Goal: Find specific fact: Find specific fact

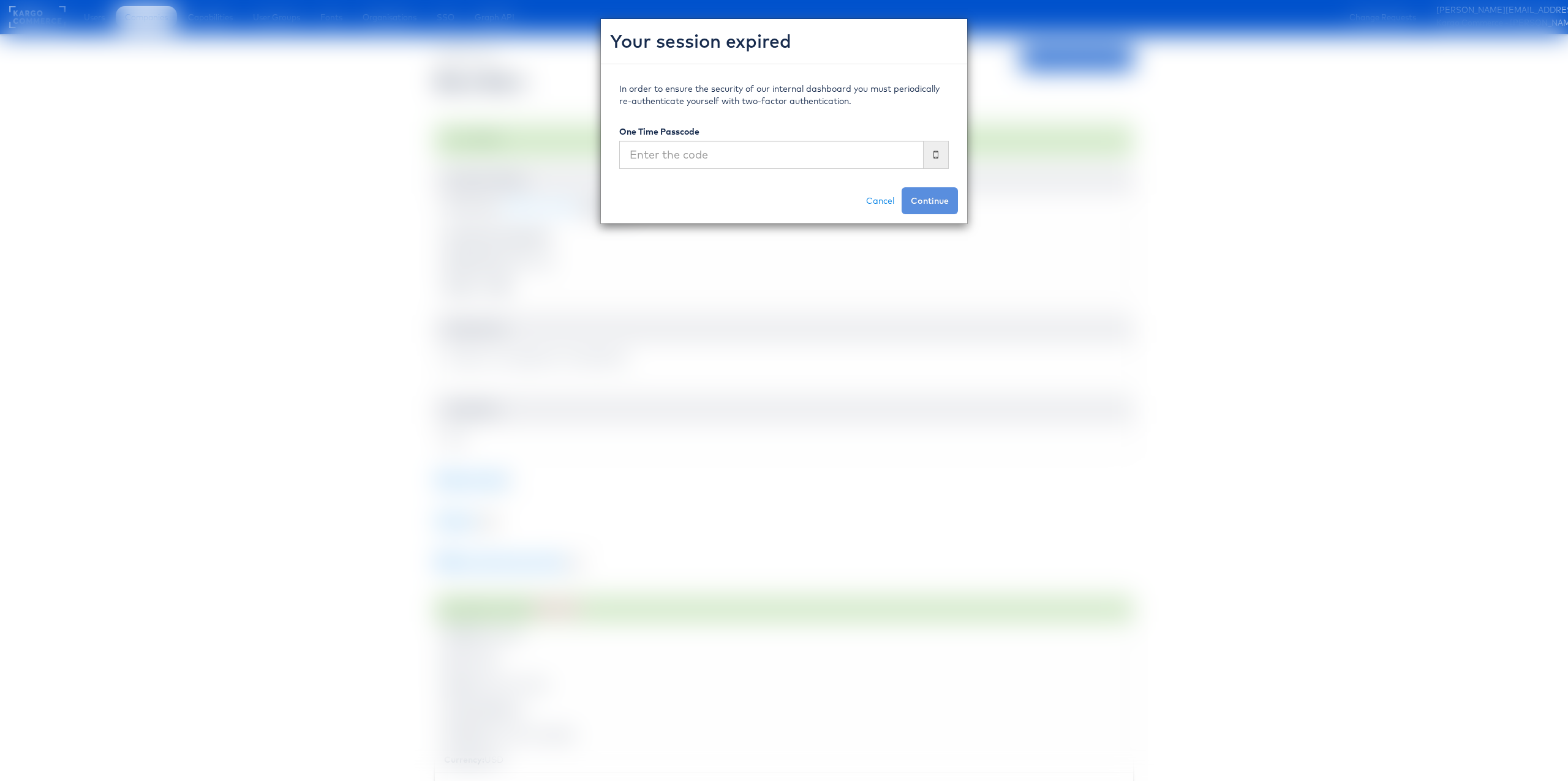
scroll to position [143, 0]
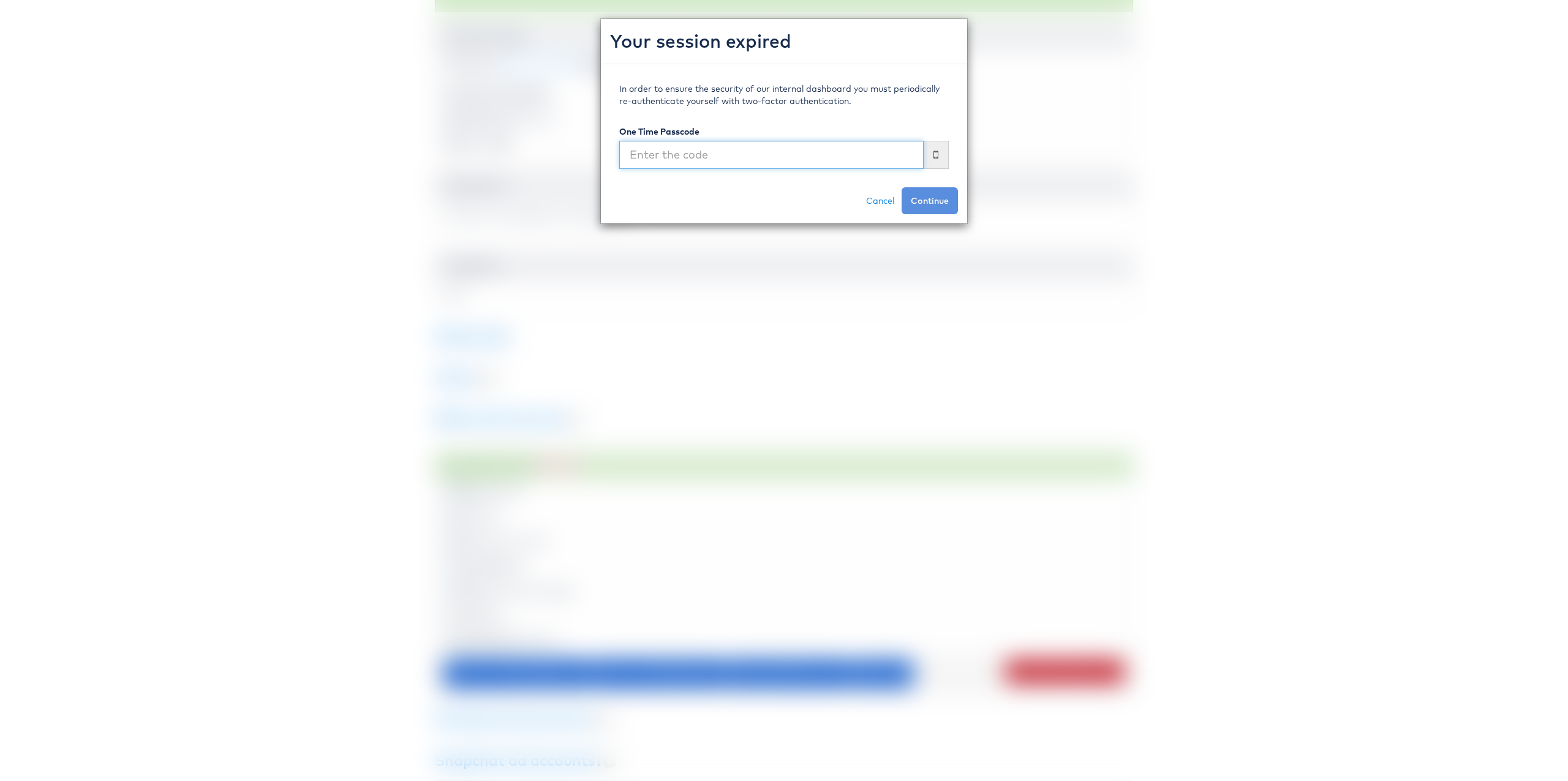
click at [845, 159] on input "text" at bounding box center [771, 154] width 304 height 28
type input "650506"
click at [901, 187] on button "Continue" at bounding box center [929, 201] width 56 height 27
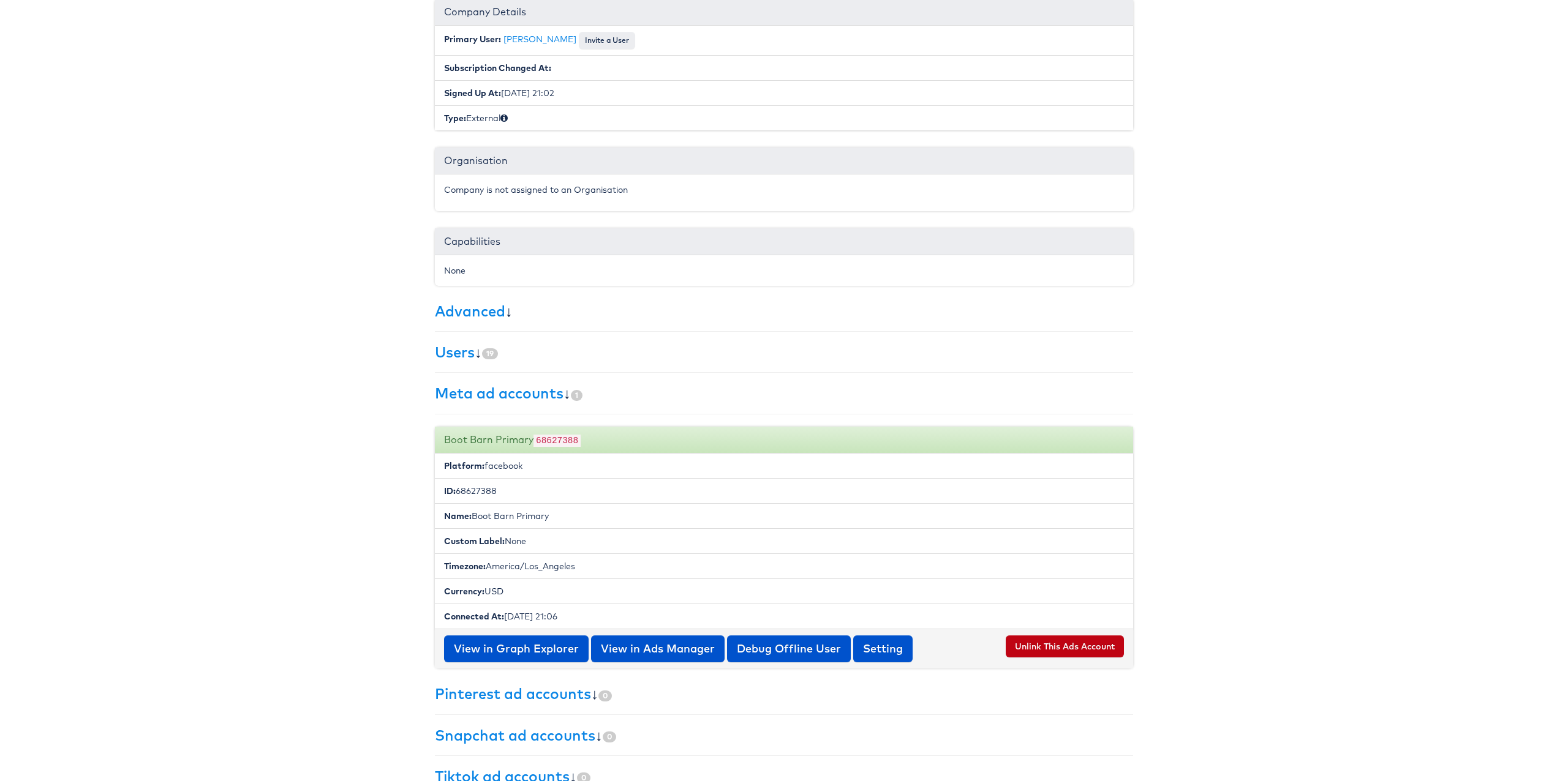
scroll to position [197, 0]
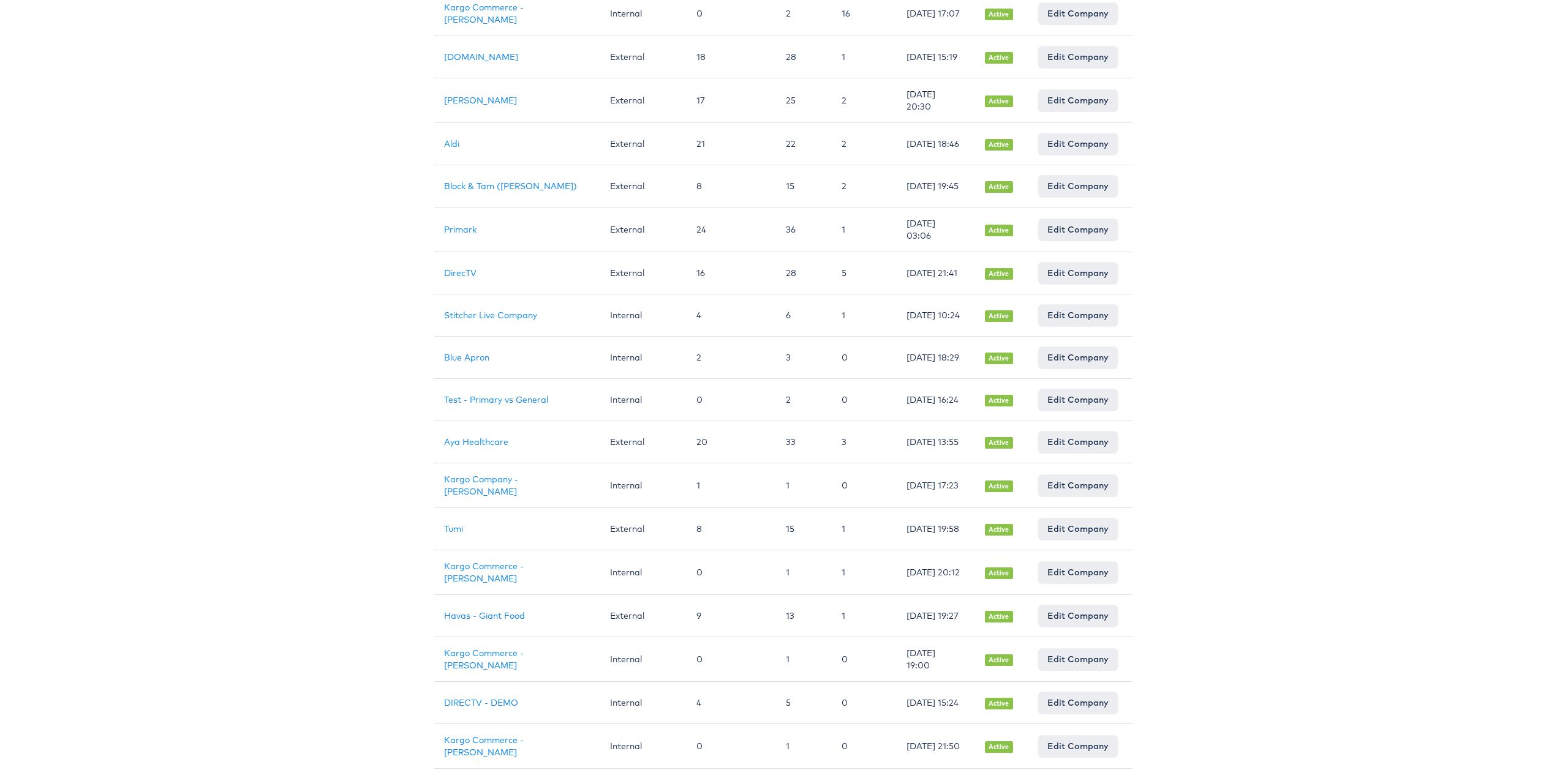
scroll to position [601, 1]
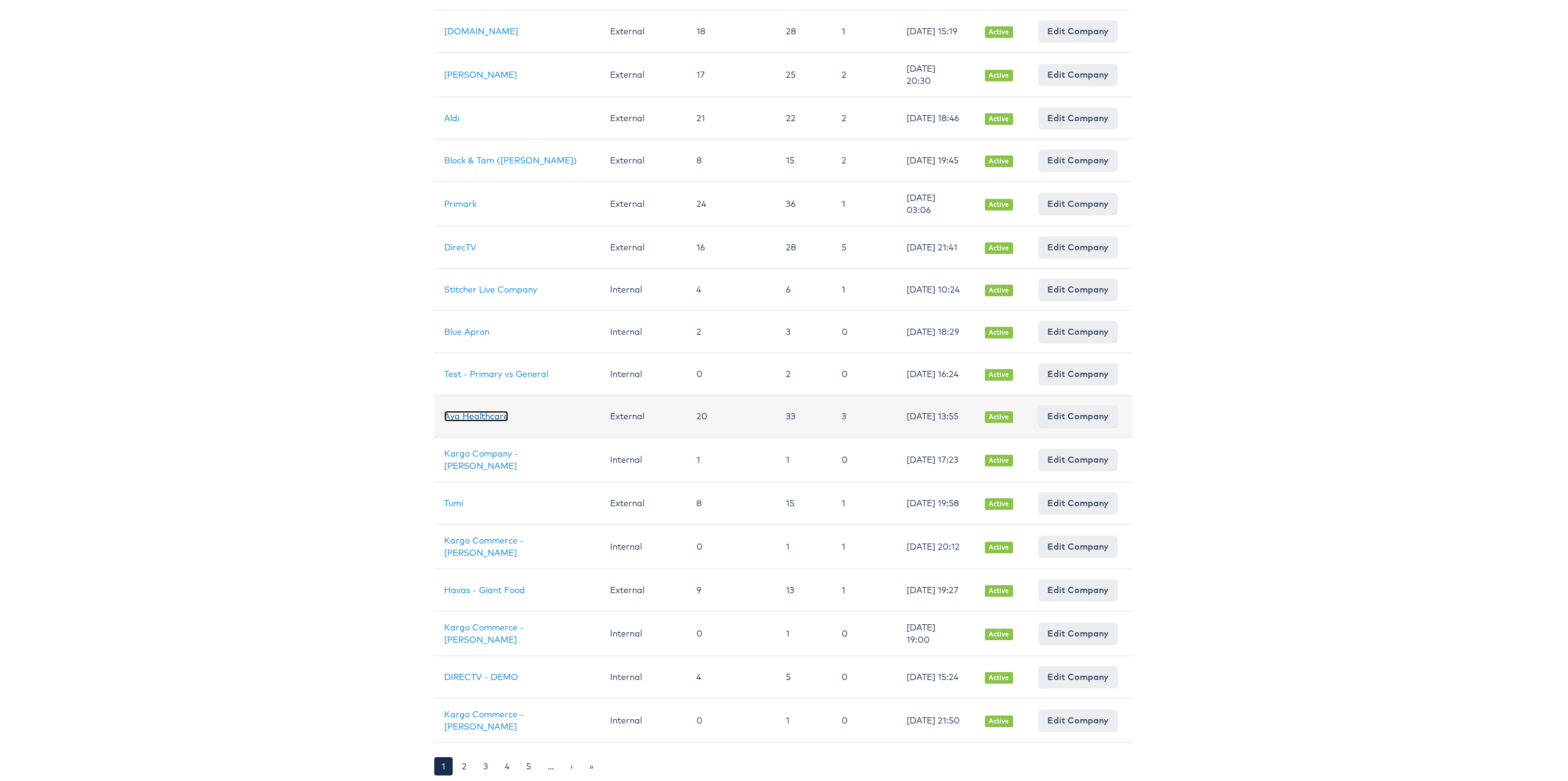
click at [496, 414] on link "Aya Healthcare" at bounding box center [476, 416] width 64 height 11
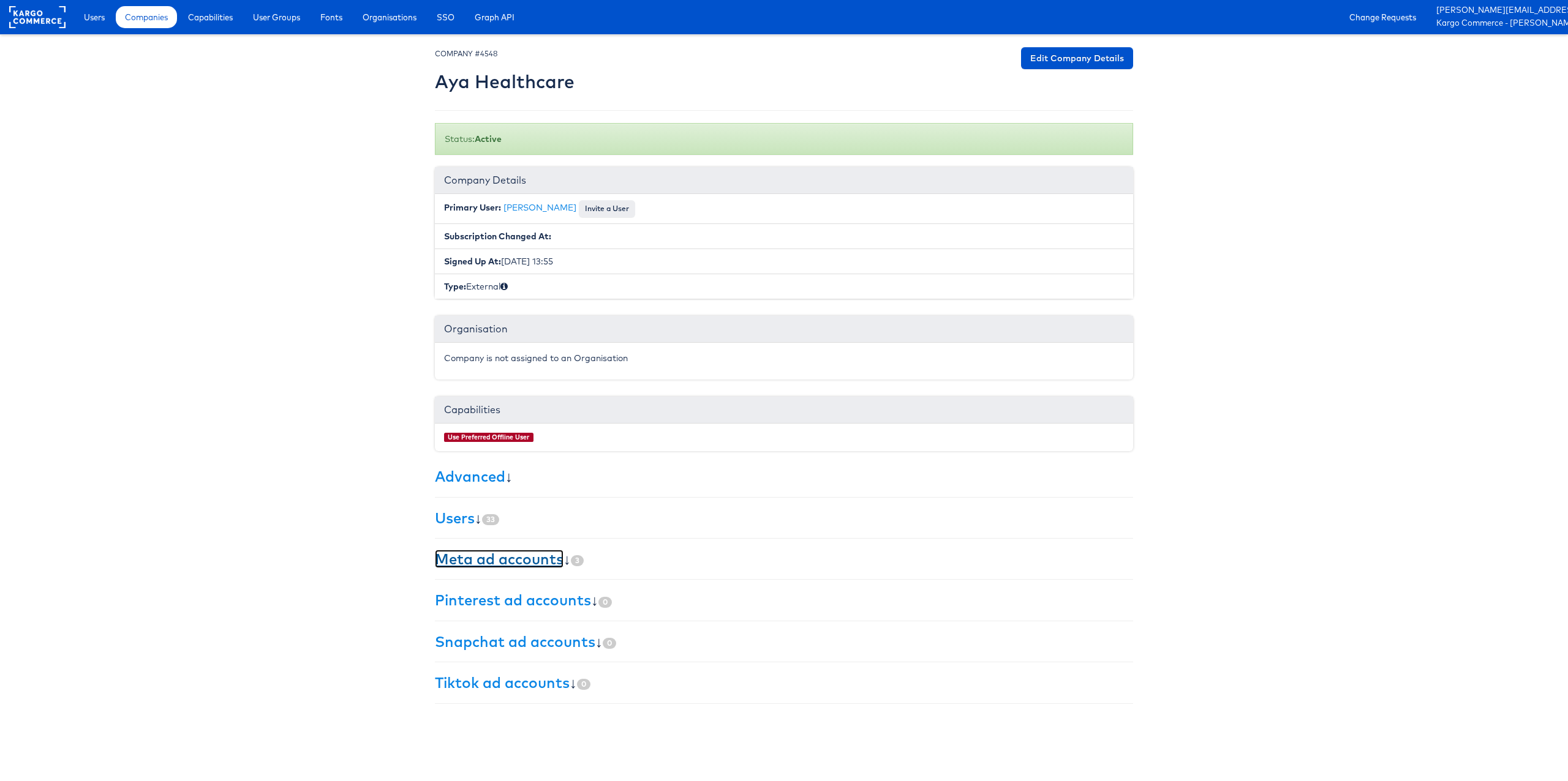
click at [551, 564] on link "Meta ad accounts" at bounding box center [499, 559] width 129 height 18
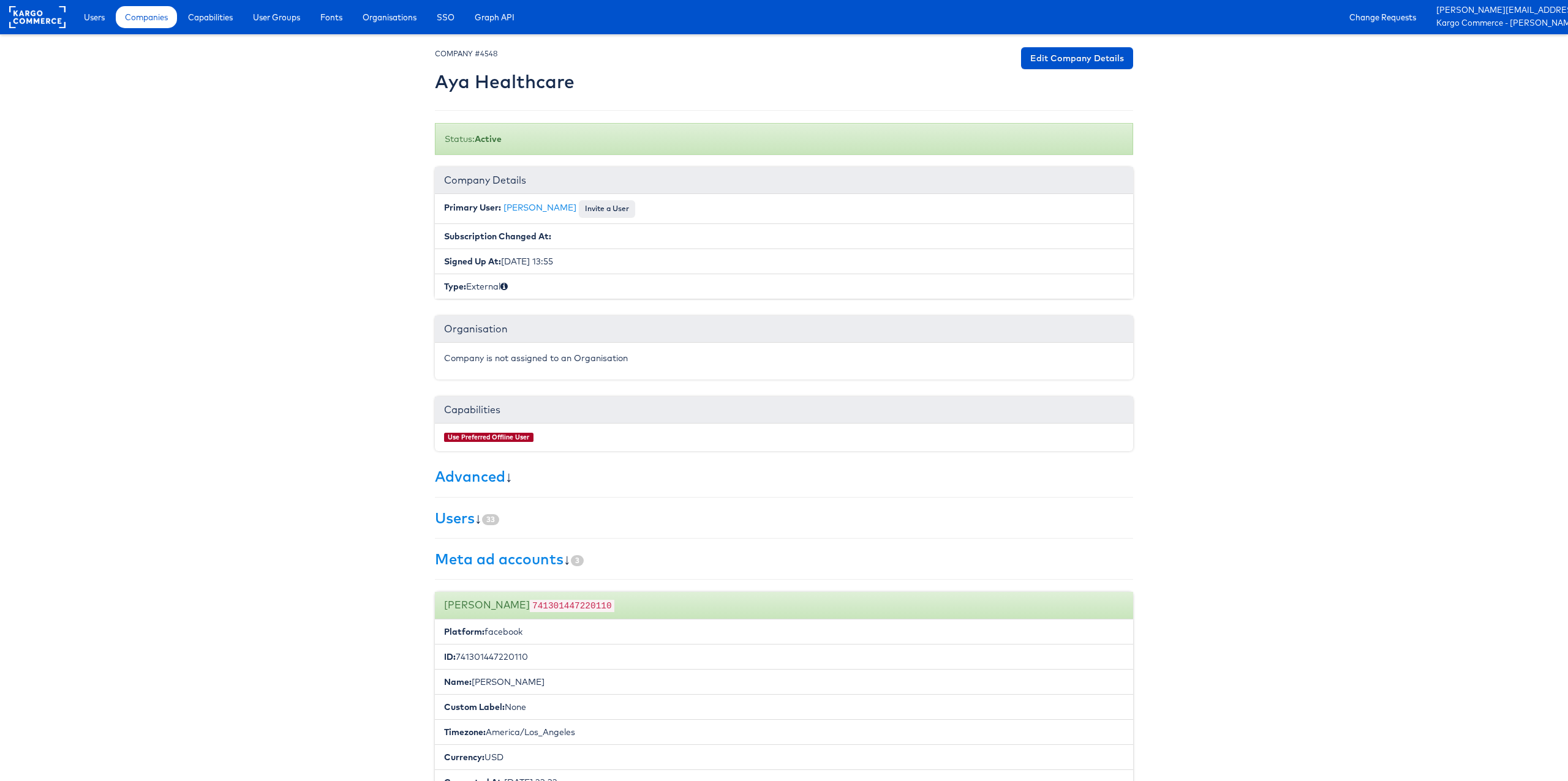
click at [543, 604] on code "741301447220110" at bounding box center [572, 606] width 84 height 12
copy code "741301447220110"
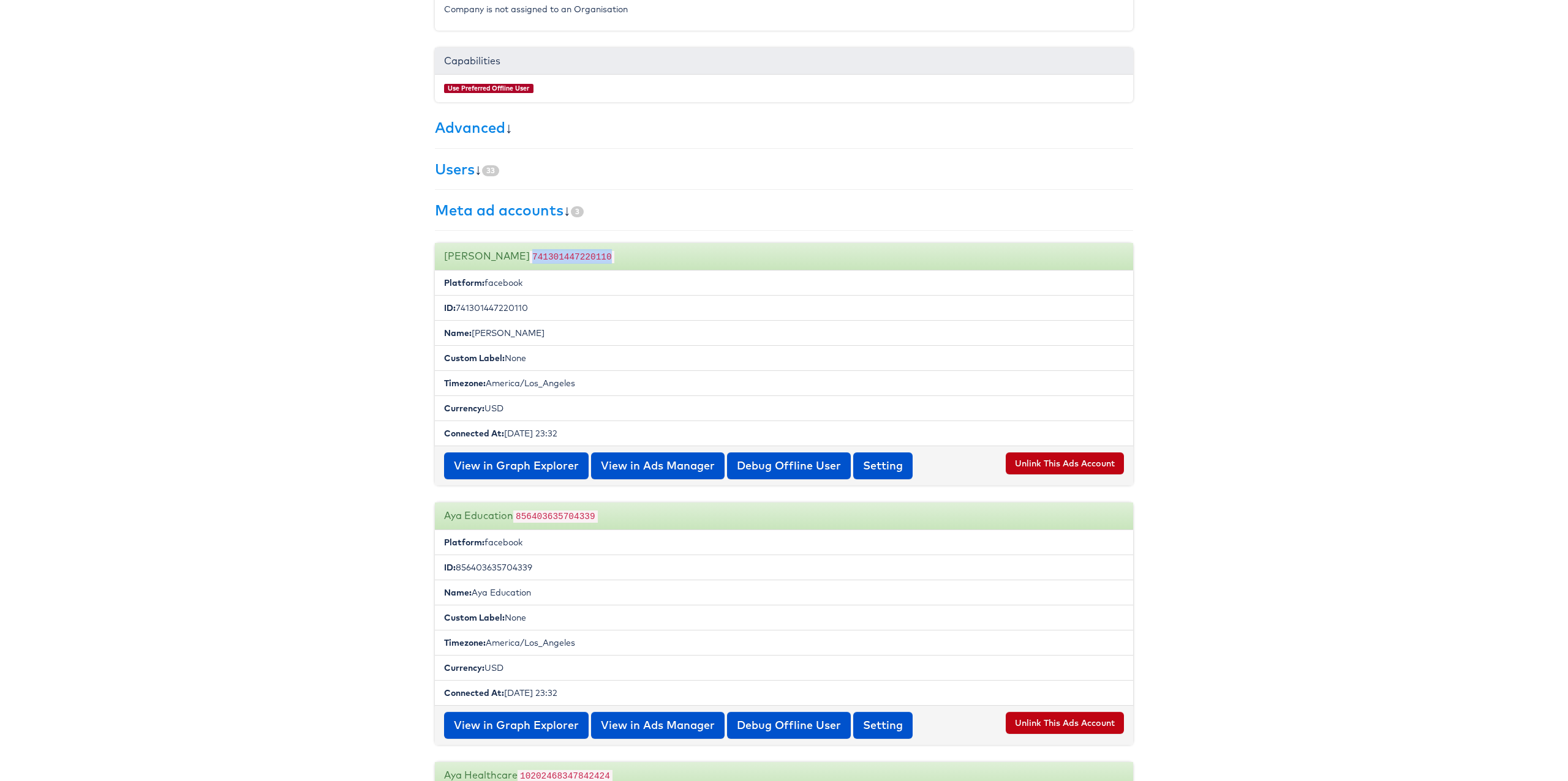
scroll to position [350, 0]
click at [546, 516] on code "856403635704339" at bounding box center [556, 516] width 84 height 12
copy code "856403635704339"
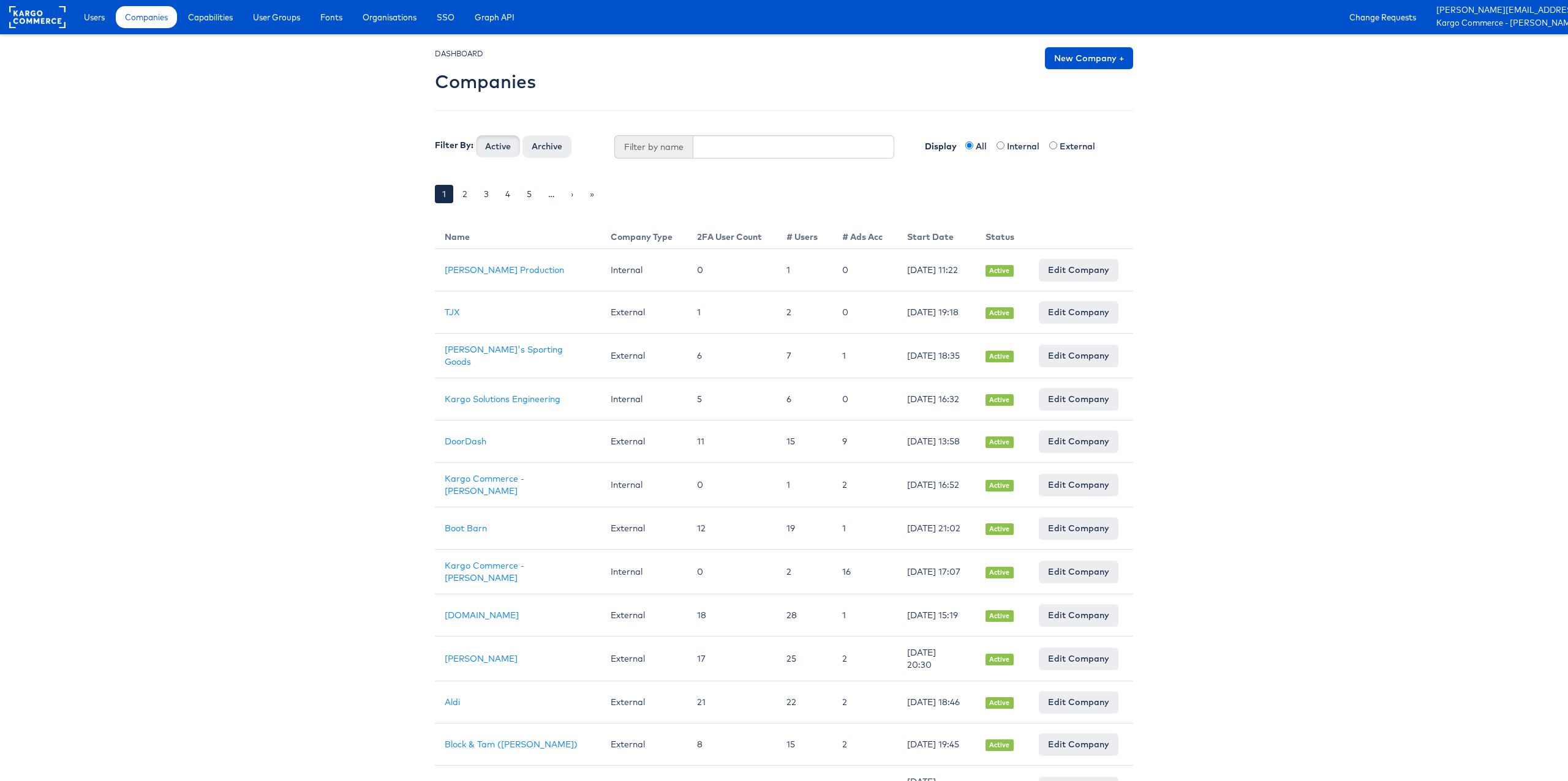
scroll to position [601, 1]
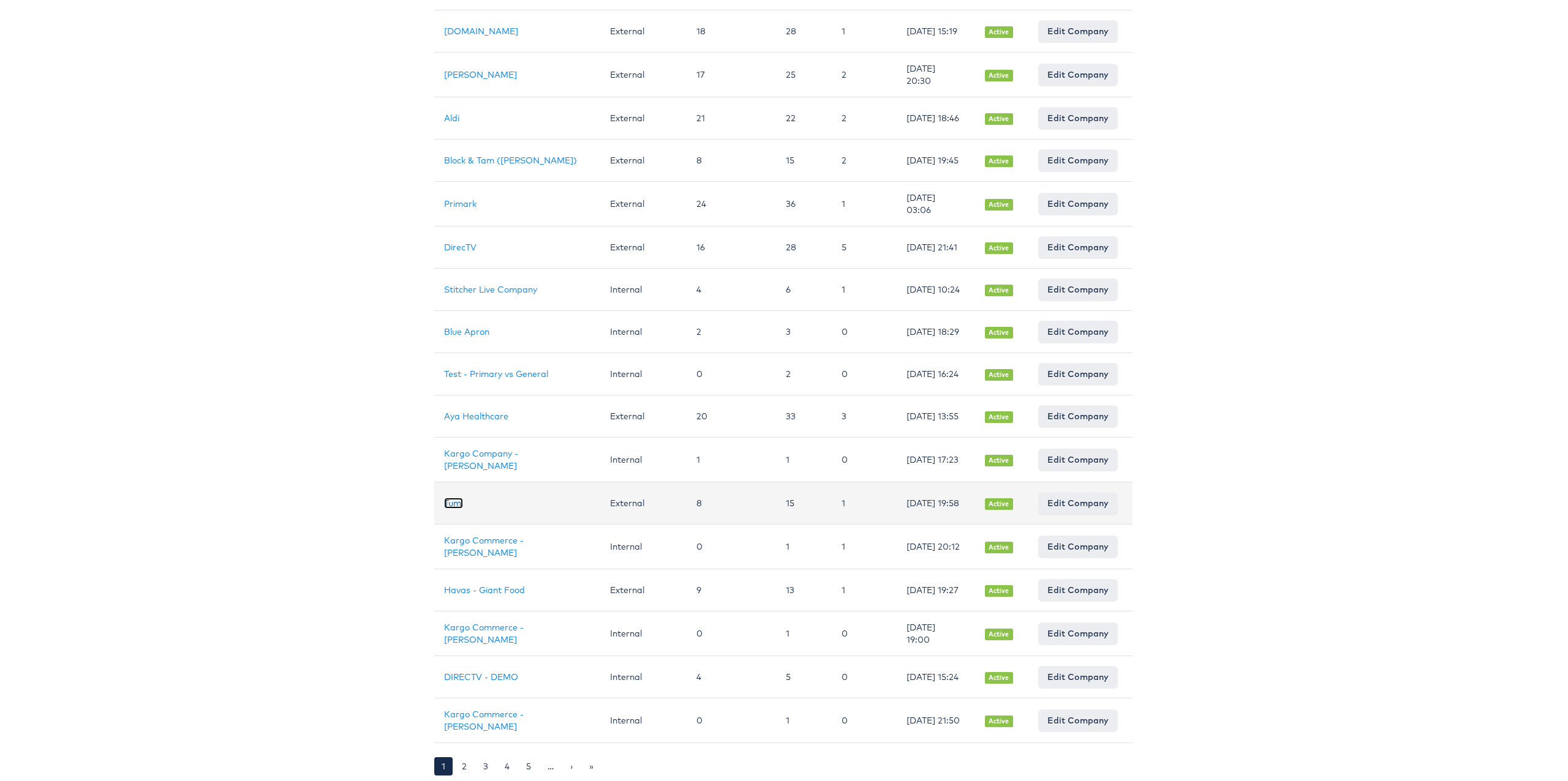
click at [452, 498] on link "Tumi" at bounding box center [453, 503] width 19 height 11
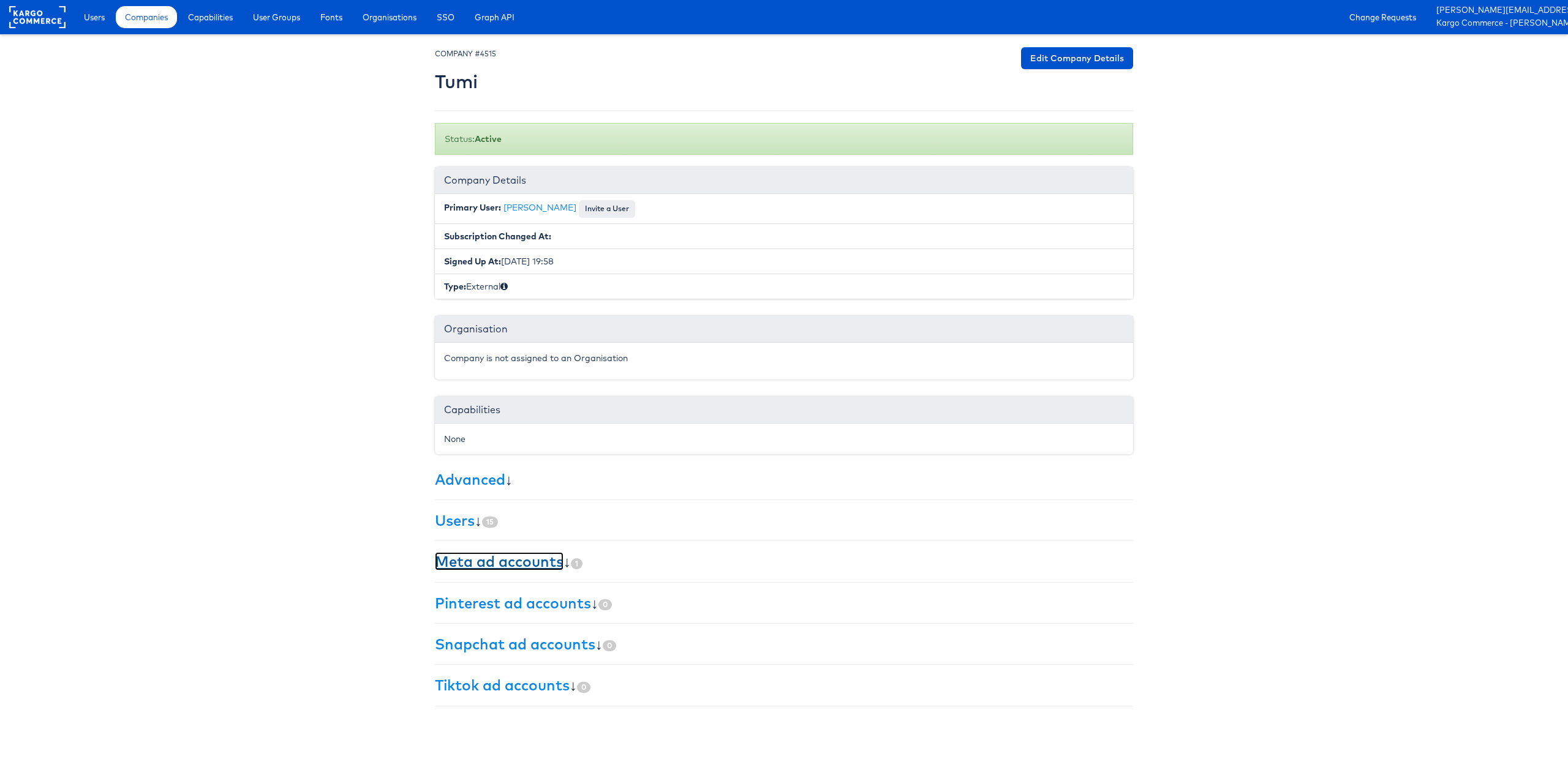
click at [490, 568] on link "Meta ad accounts" at bounding box center [499, 561] width 129 height 18
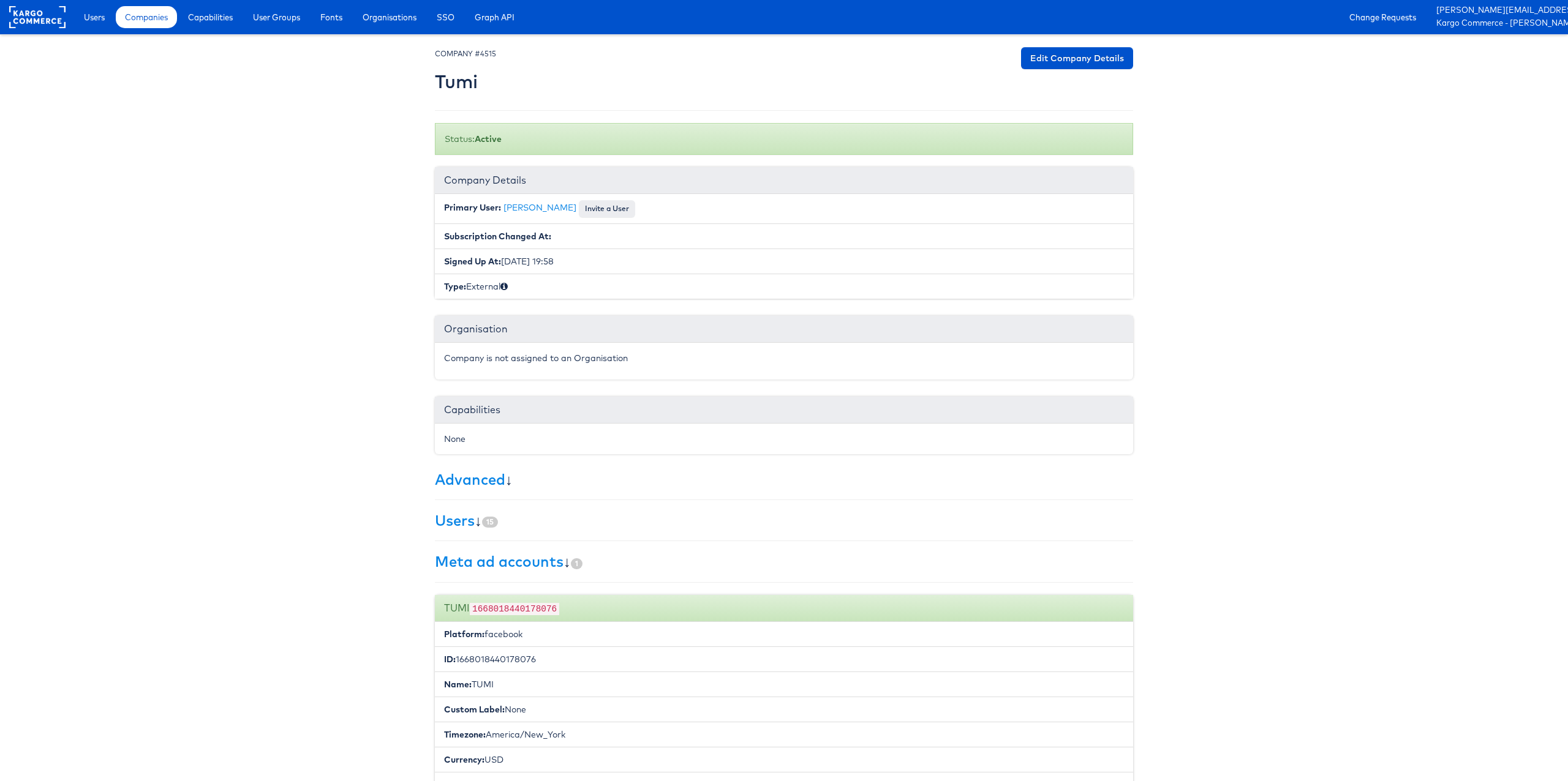
click at [527, 608] on code "1668018440178076" at bounding box center [515, 608] width 90 height 12
copy code "1668018440178076"
drag, startPoint x: 336, startPoint y: 192, endPoint x: 310, endPoint y: 191, distance: 26.0
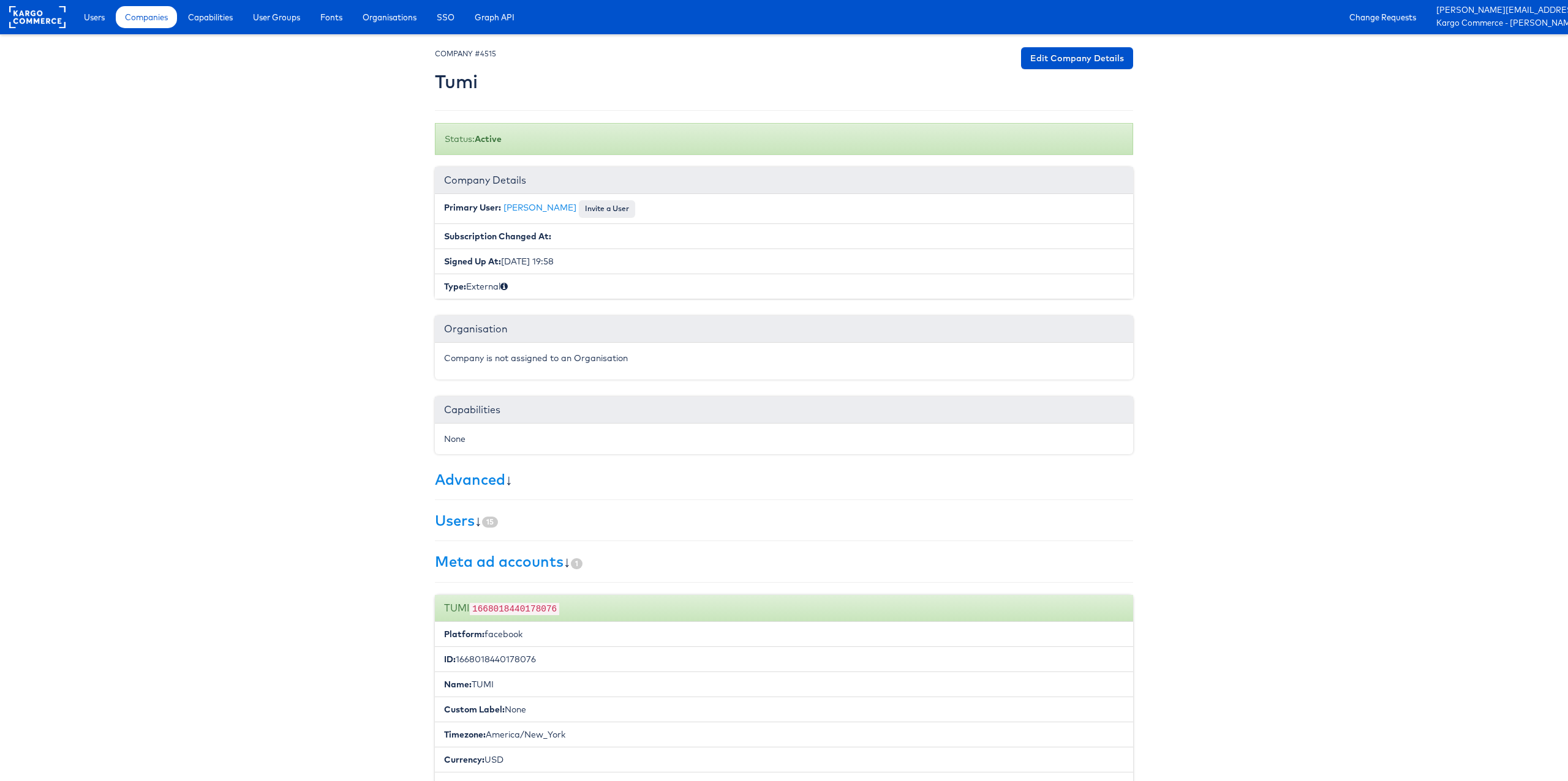
click at [336, 192] on body "Users Companies Capabilities User Groups Fonts Organisations SSO Graph API Chan…" at bounding box center [784, 488] width 1568 height 978
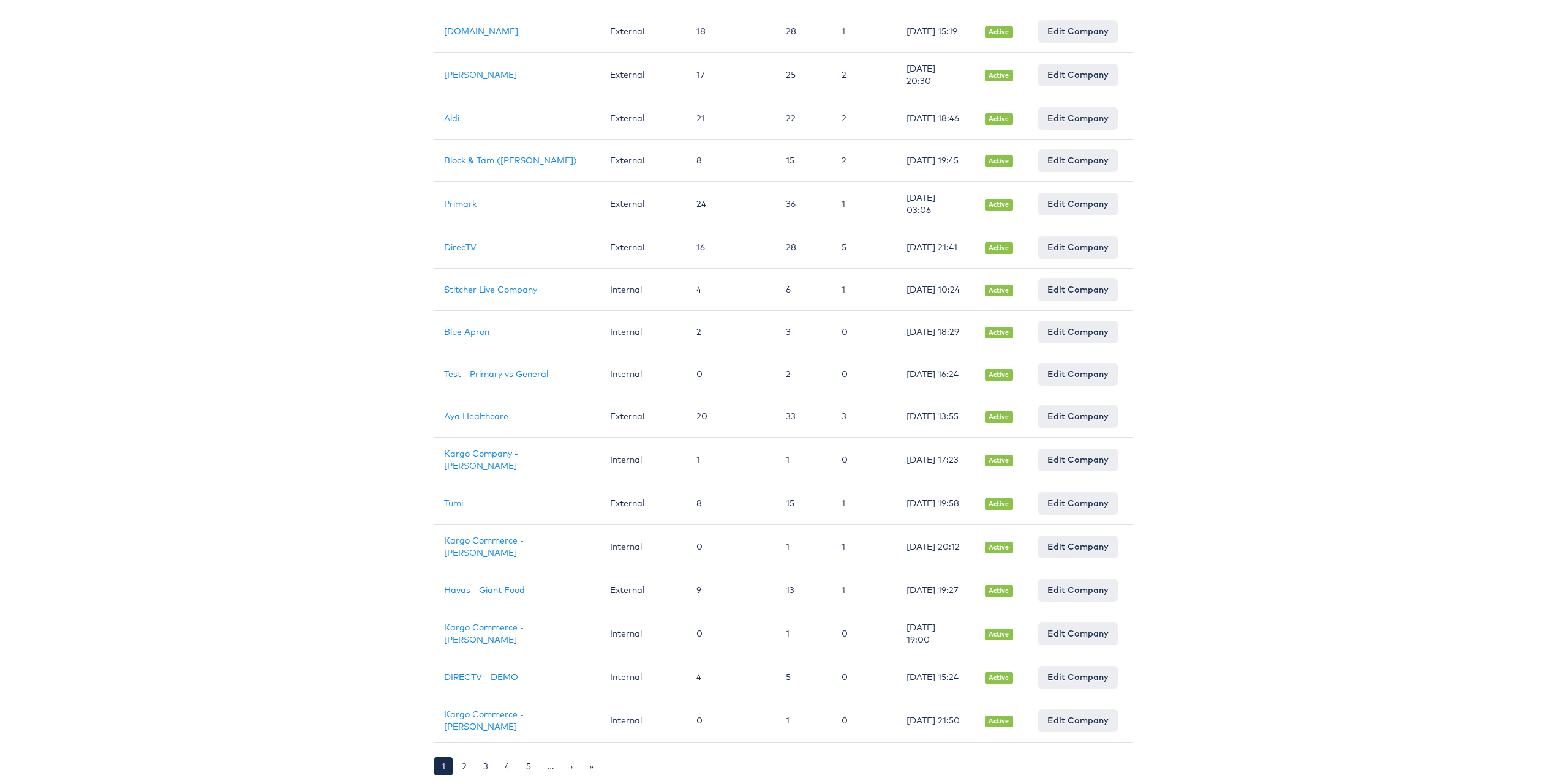
scroll to position [601, 1]
click at [462, 765] on link "2" at bounding box center [464, 766] width 19 height 18
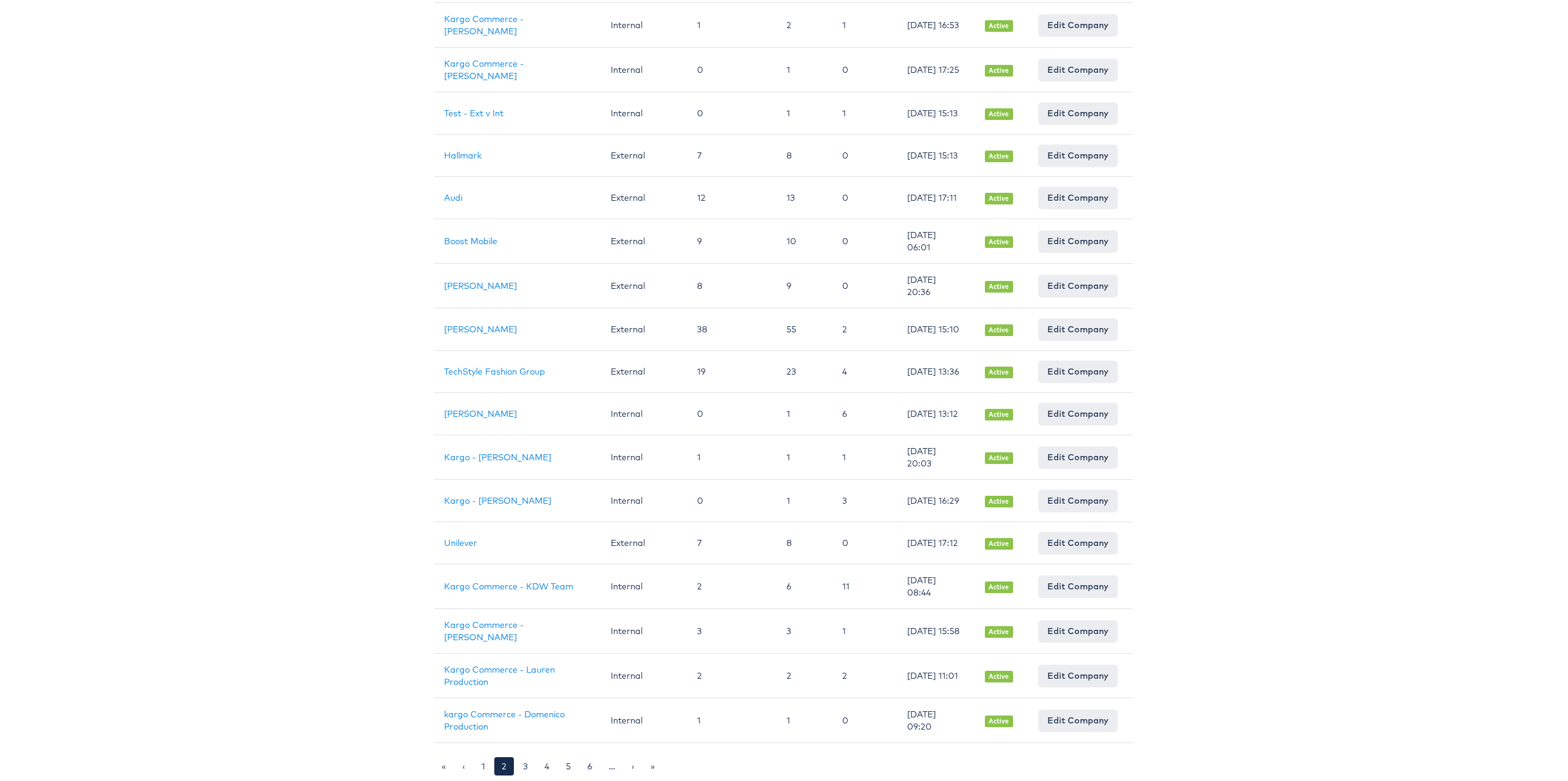
scroll to position [0, 1]
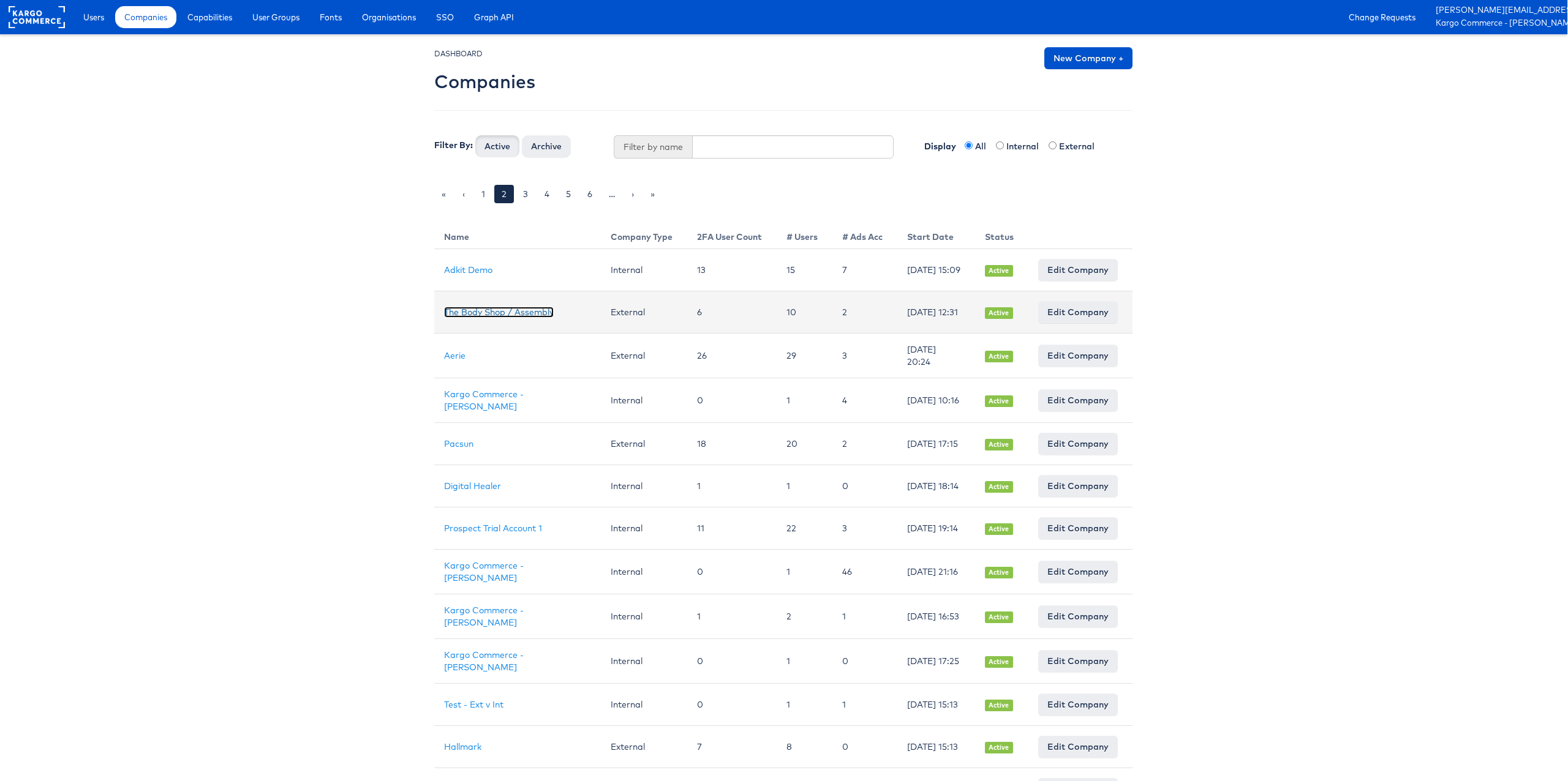
click at [528, 318] on link "The Body Shop / Assembly" at bounding box center [498, 312] width 110 height 11
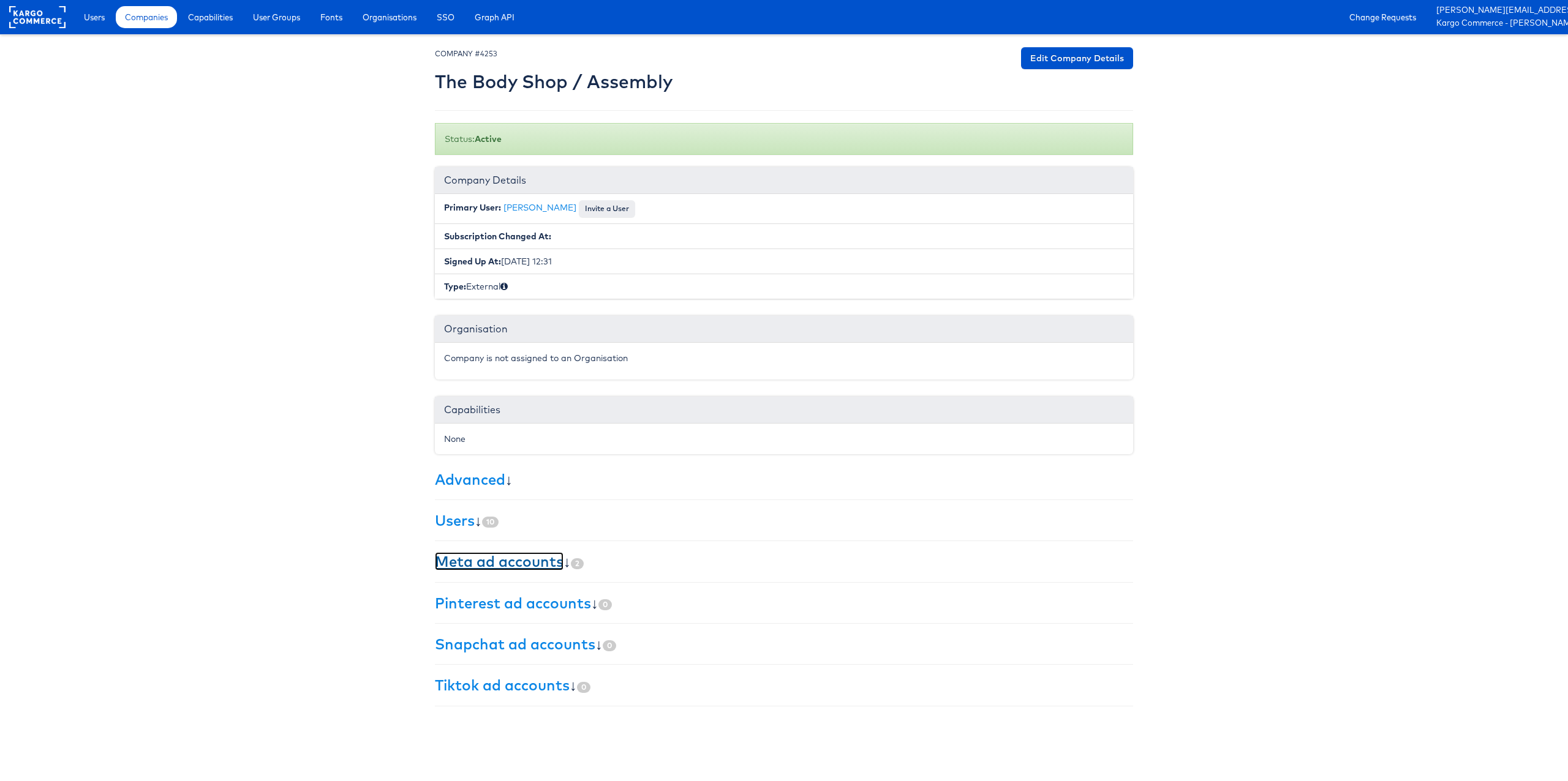
click at [536, 563] on link "Meta ad accounts" at bounding box center [499, 561] width 129 height 18
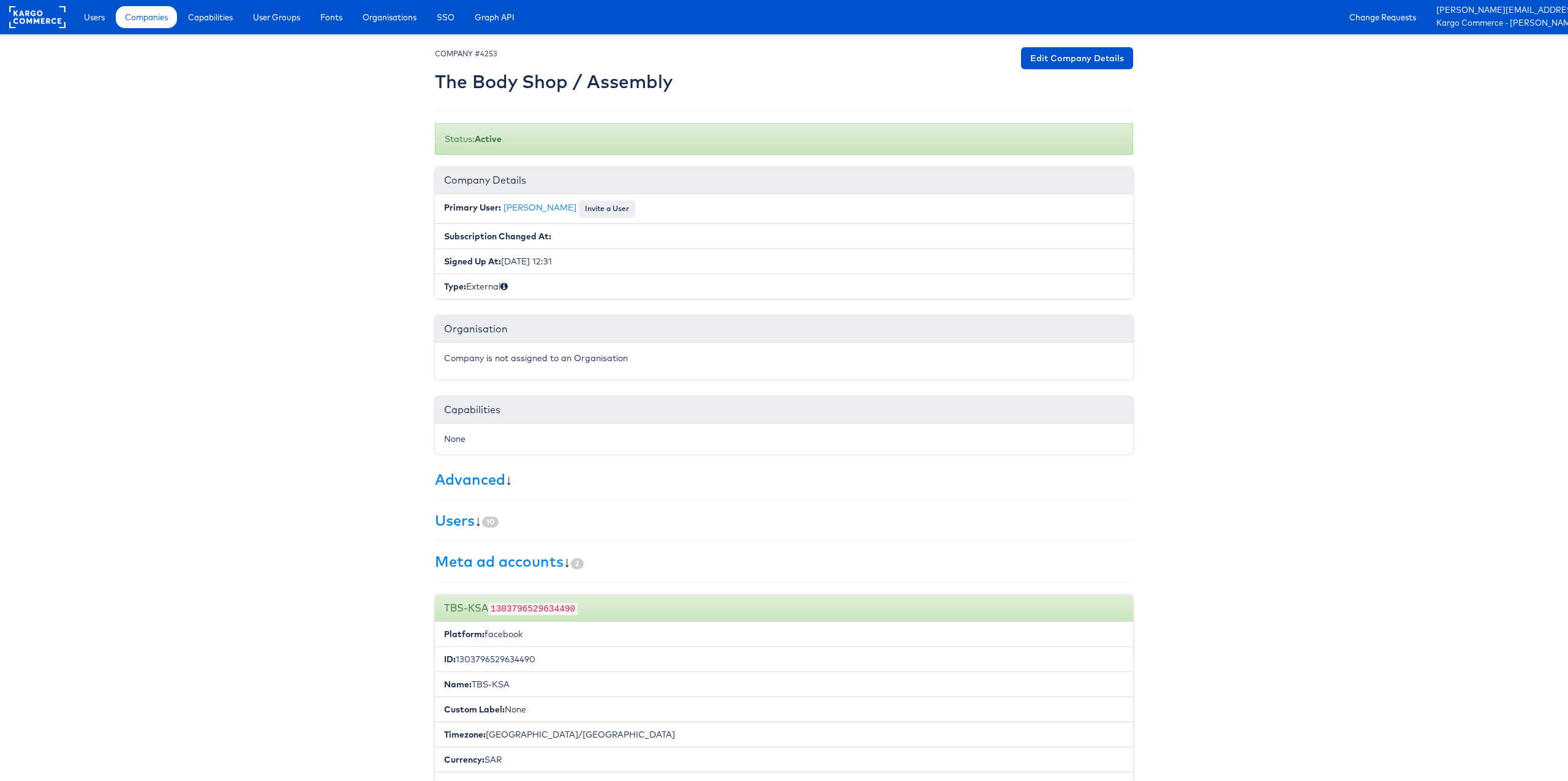
click at [513, 608] on code "1303796529634490" at bounding box center [533, 608] width 90 height 12
copy code "1303796529634490"
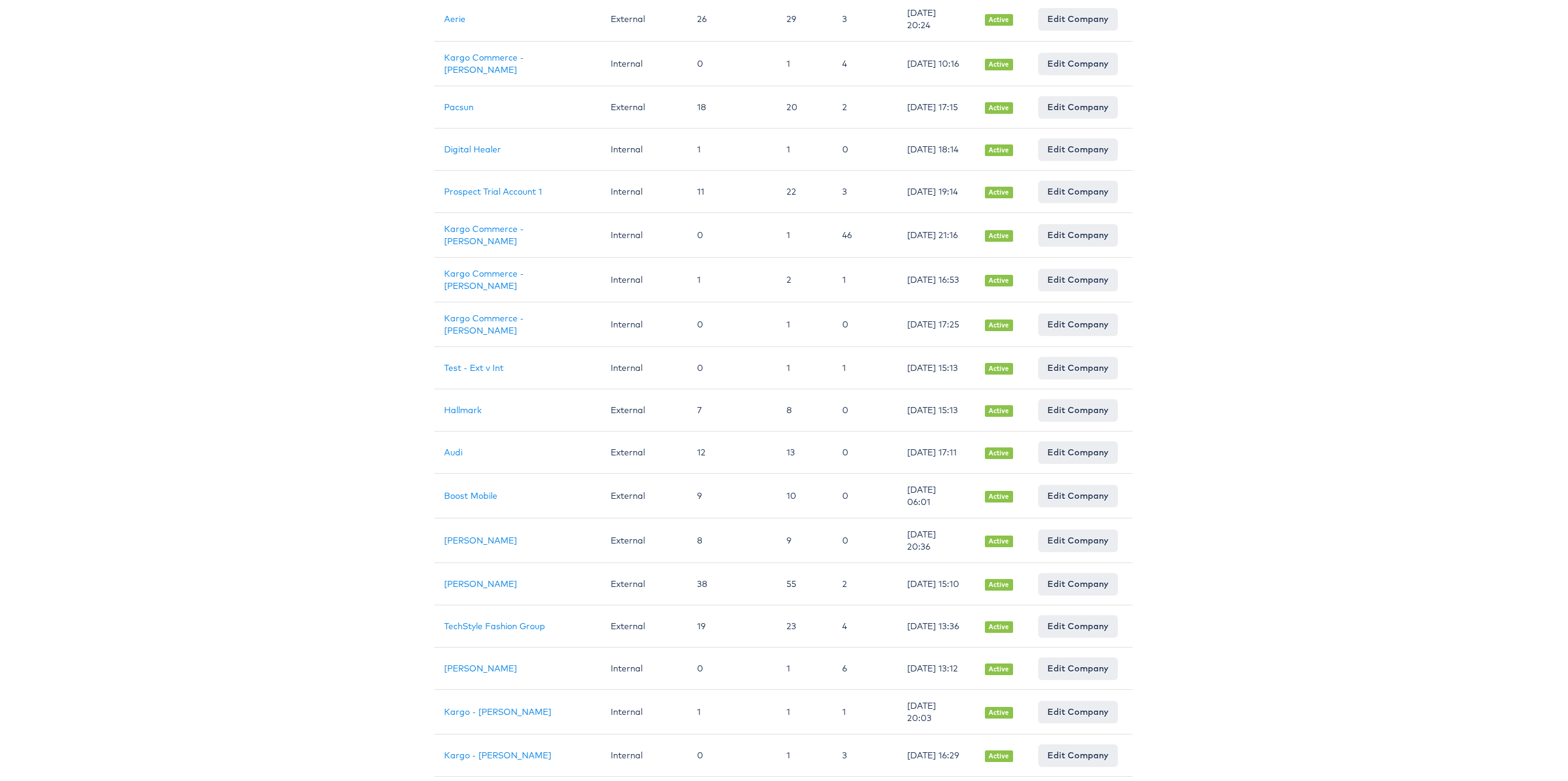
scroll to position [623, 1]
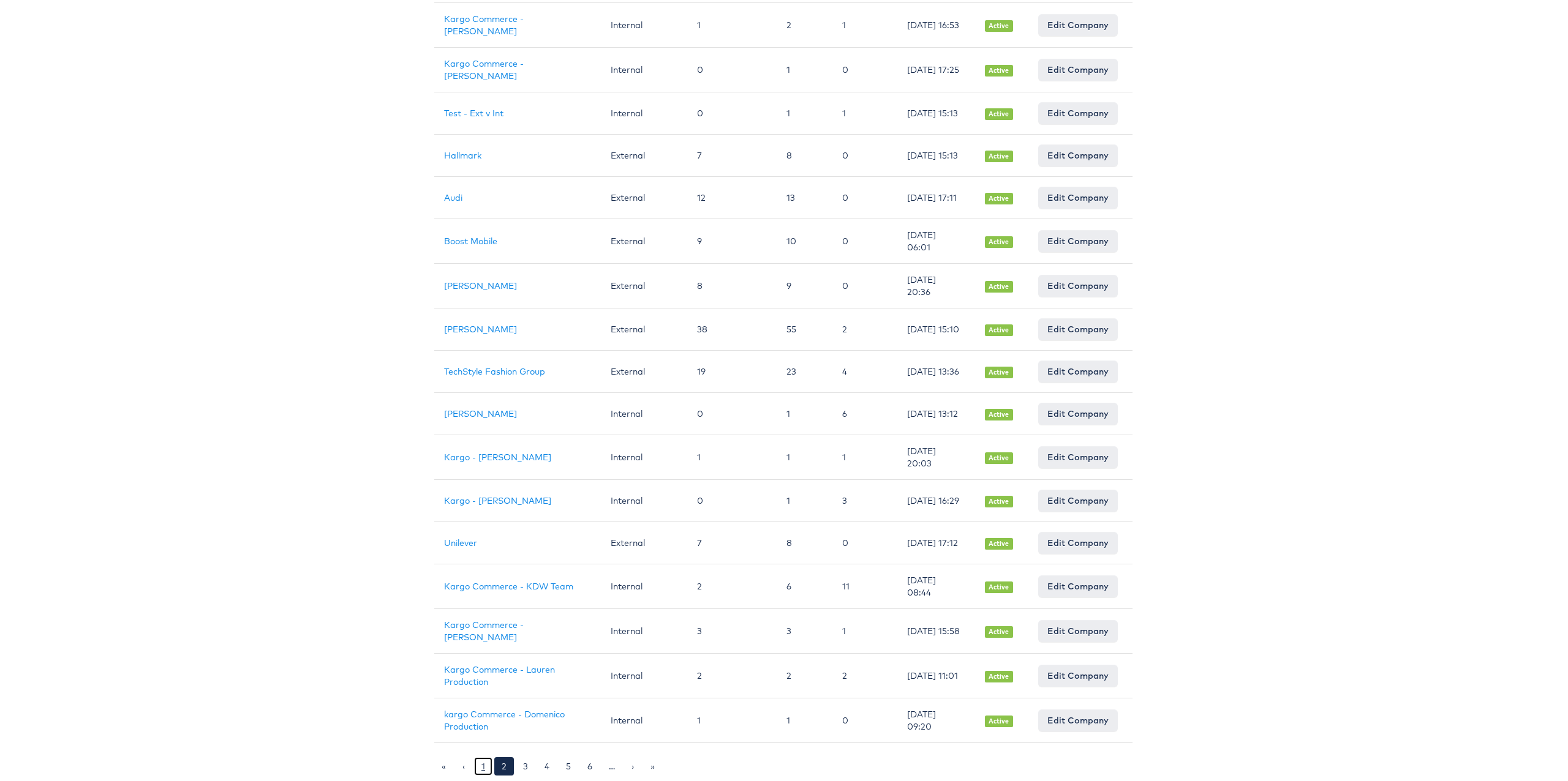
drag, startPoint x: 478, startPoint y: 767, endPoint x: 389, endPoint y: 653, distance: 144.6
click at [479, 767] on link "1" at bounding box center [483, 766] width 18 height 18
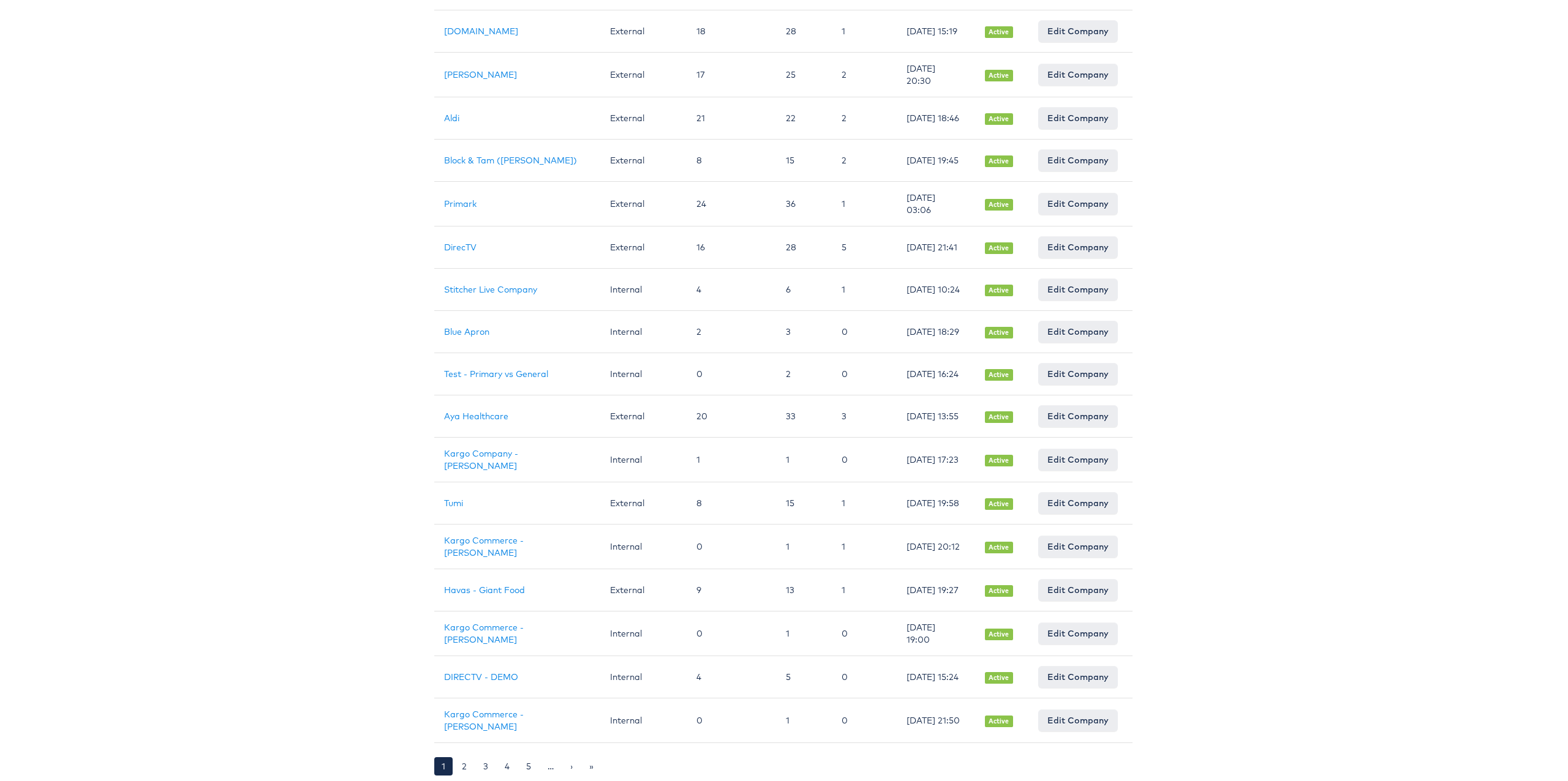
scroll to position [601, 1]
click at [250, 488] on body "Users Companies Capabilities User Groups Fonts Organisations SSO Graph API Chan…" at bounding box center [783, 99] width 1568 height 1365
click at [485, 411] on link "Aya Healthcare" at bounding box center [476, 416] width 64 height 11
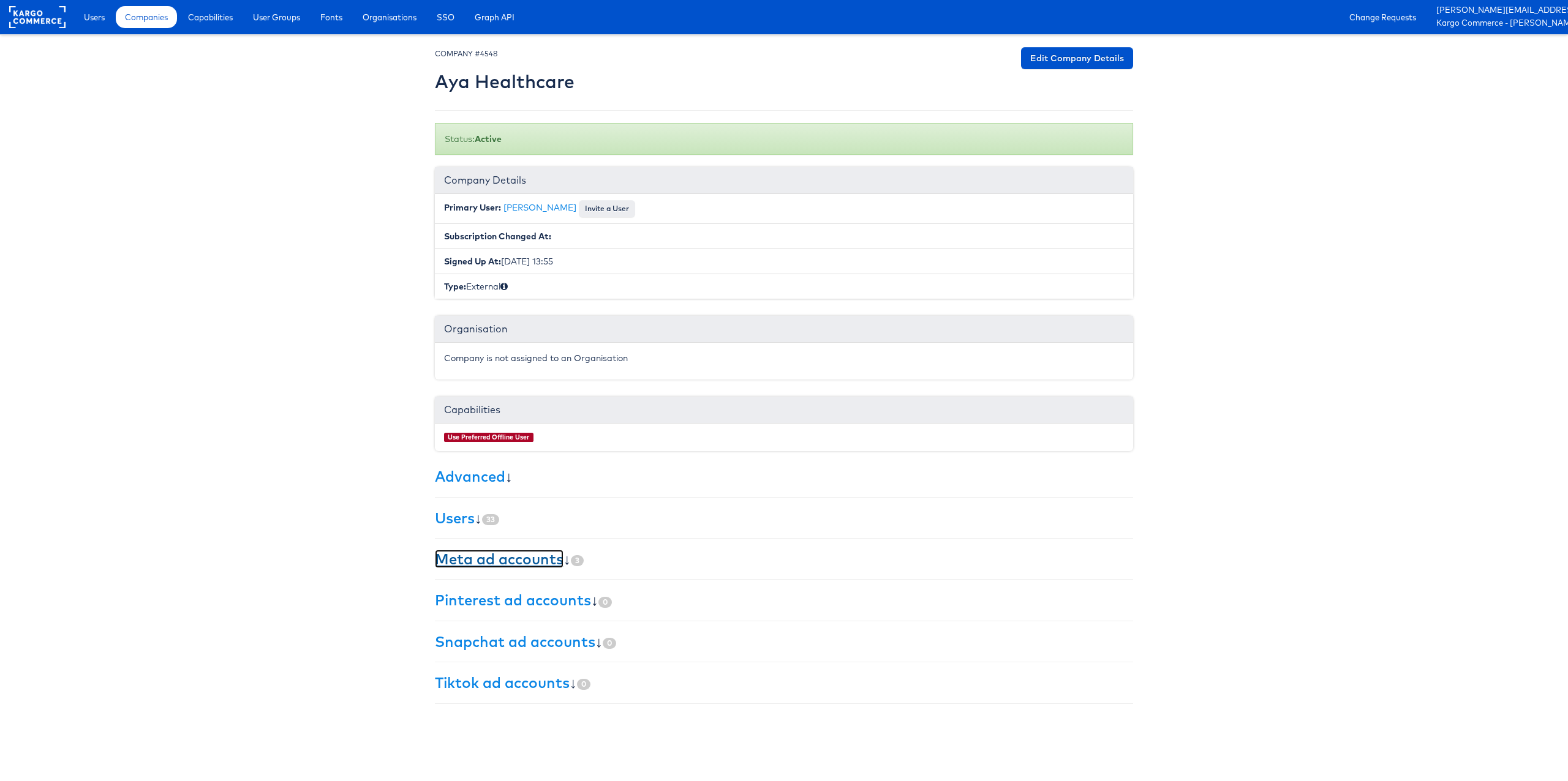
click at [472, 558] on link "Meta ad accounts" at bounding box center [499, 559] width 129 height 18
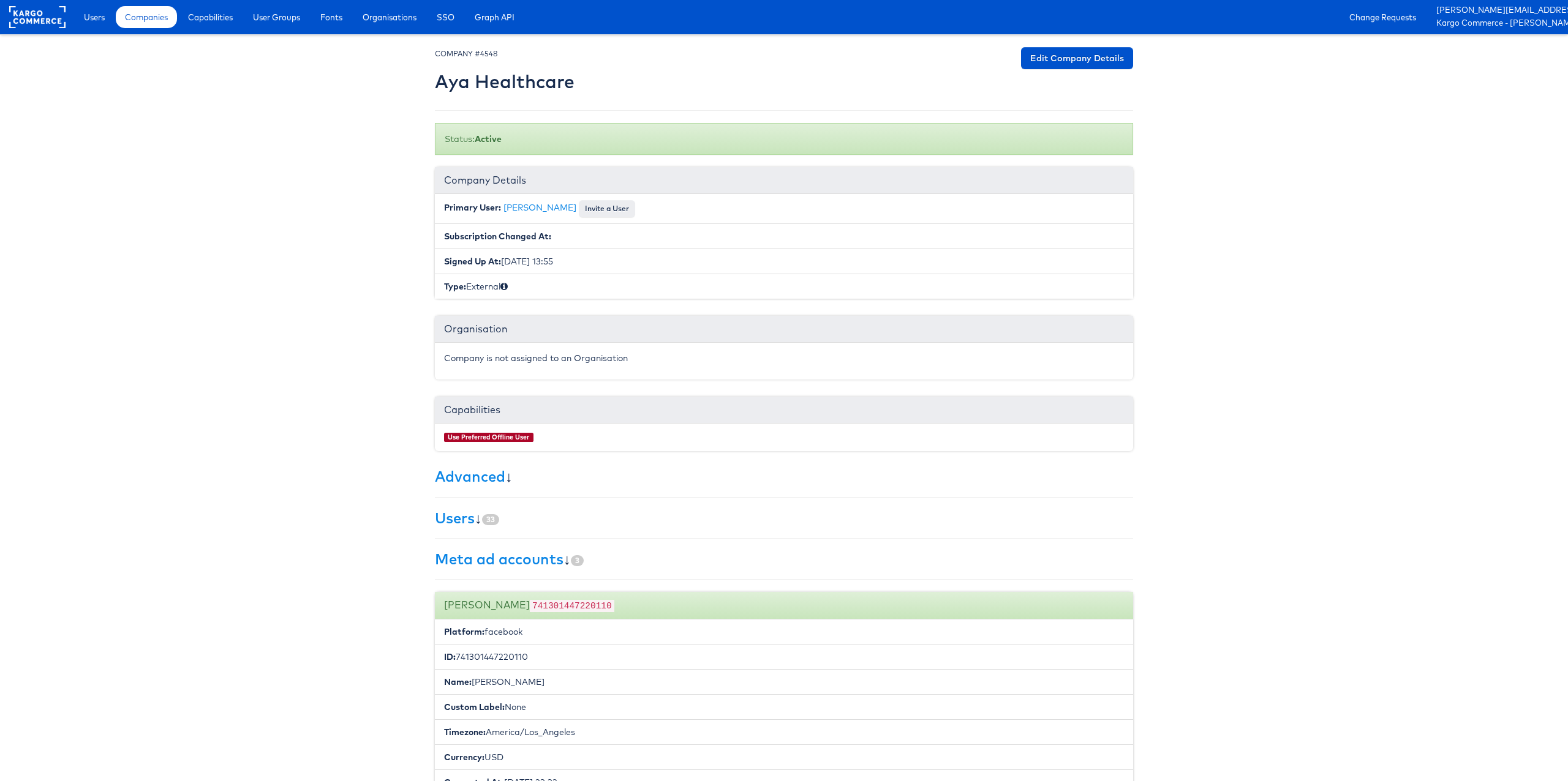
click at [537, 605] on code "741301447220110" at bounding box center [572, 606] width 84 height 12
copy code "741301447220110"
